Goal: Find specific page/section: Find specific page/section

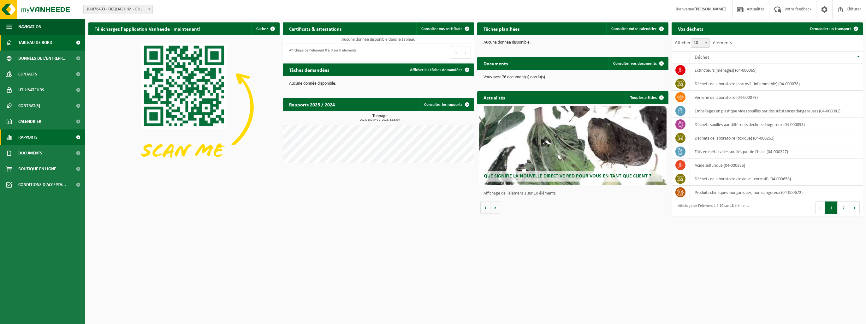
click at [21, 138] on span "Rapports" at bounding box center [27, 137] width 19 height 16
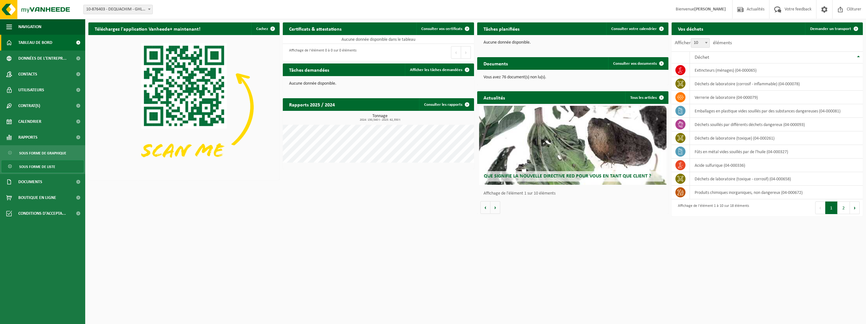
click at [33, 166] on span "Sous forme de liste" at bounding box center [37, 167] width 36 height 12
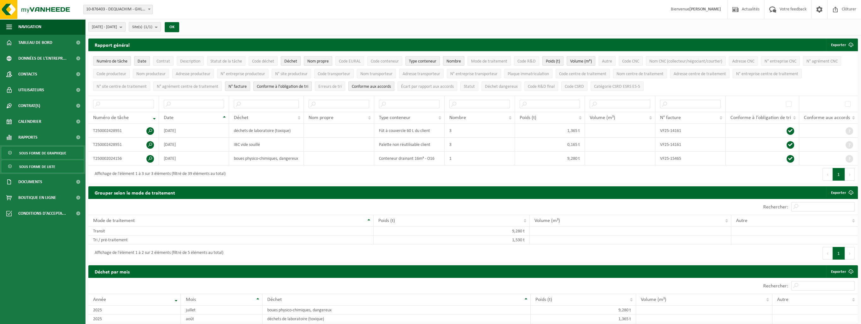
click at [29, 150] on span "Sous forme de graphique" at bounding box center [42, 153] width 47 height 12
